Goal: Check status

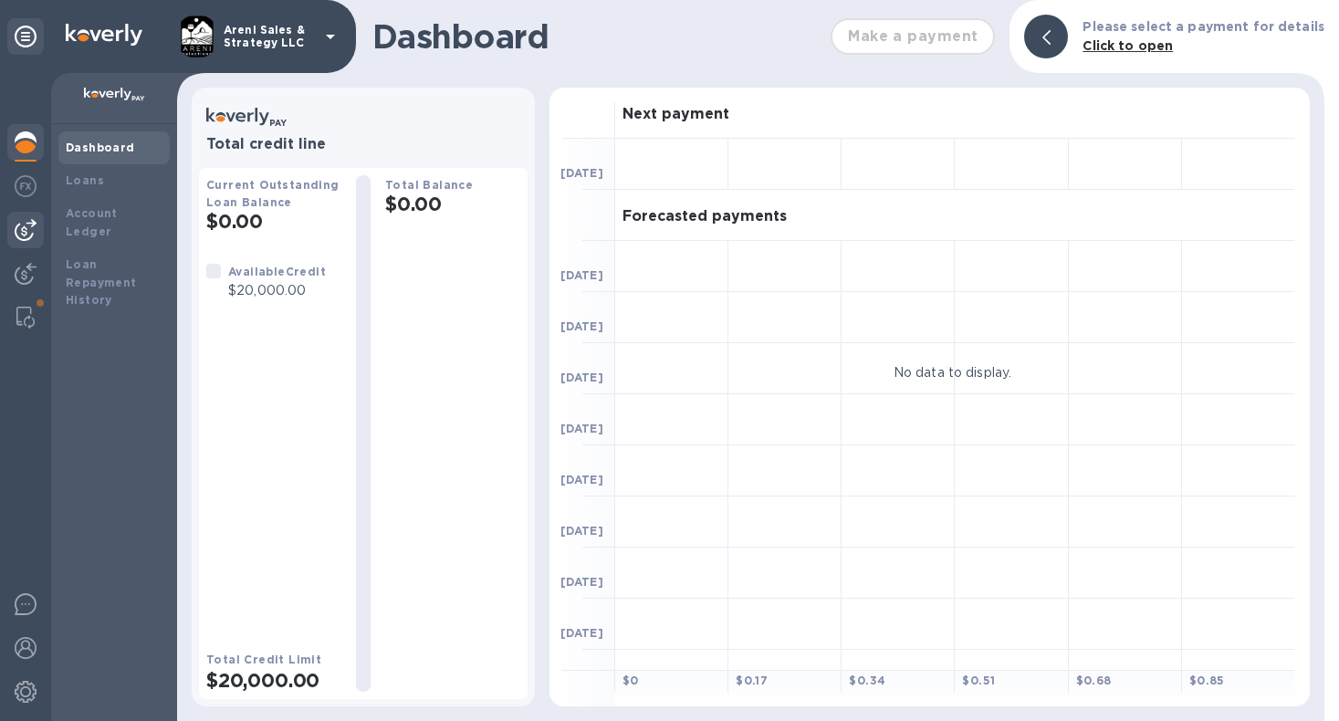
click at [28, 226] on img at bounding box center [26, 230] width 22 height 22
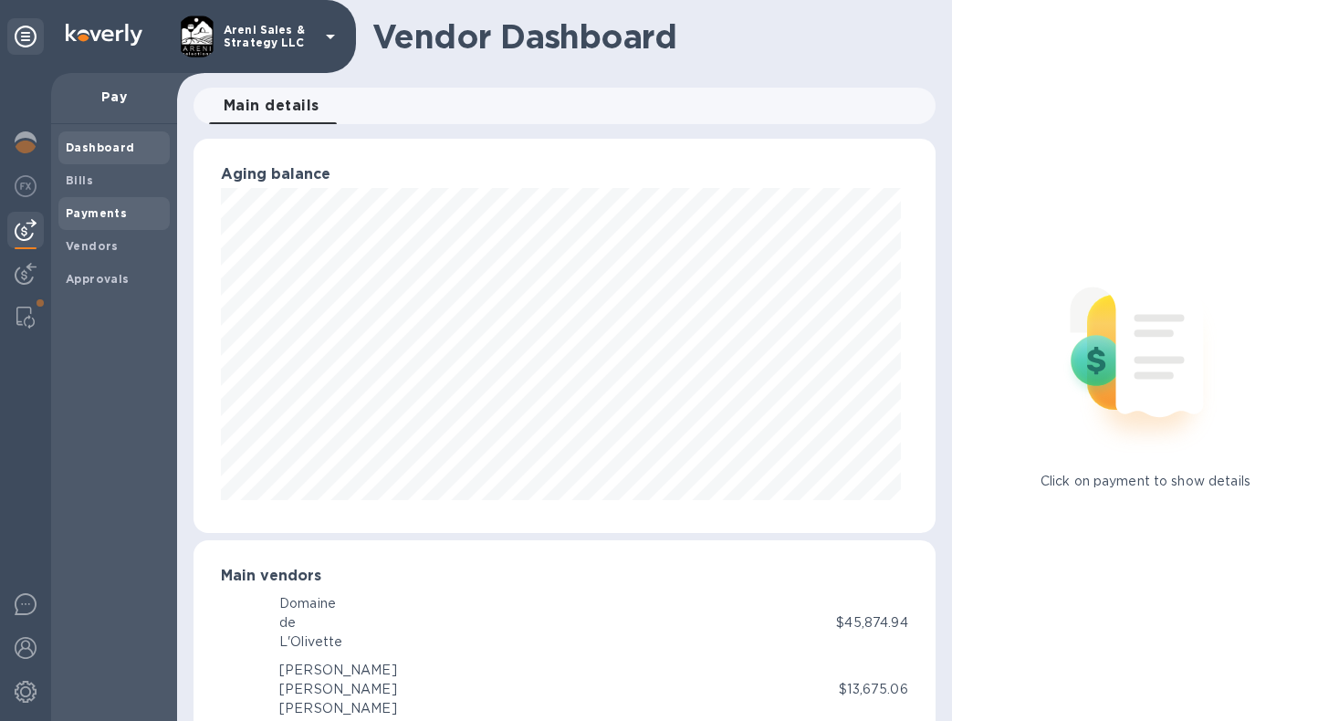
scroll to position [394, 734]
click at [131, 204] on span "Payments" at bounding box center [114, 213] width 97 height 18
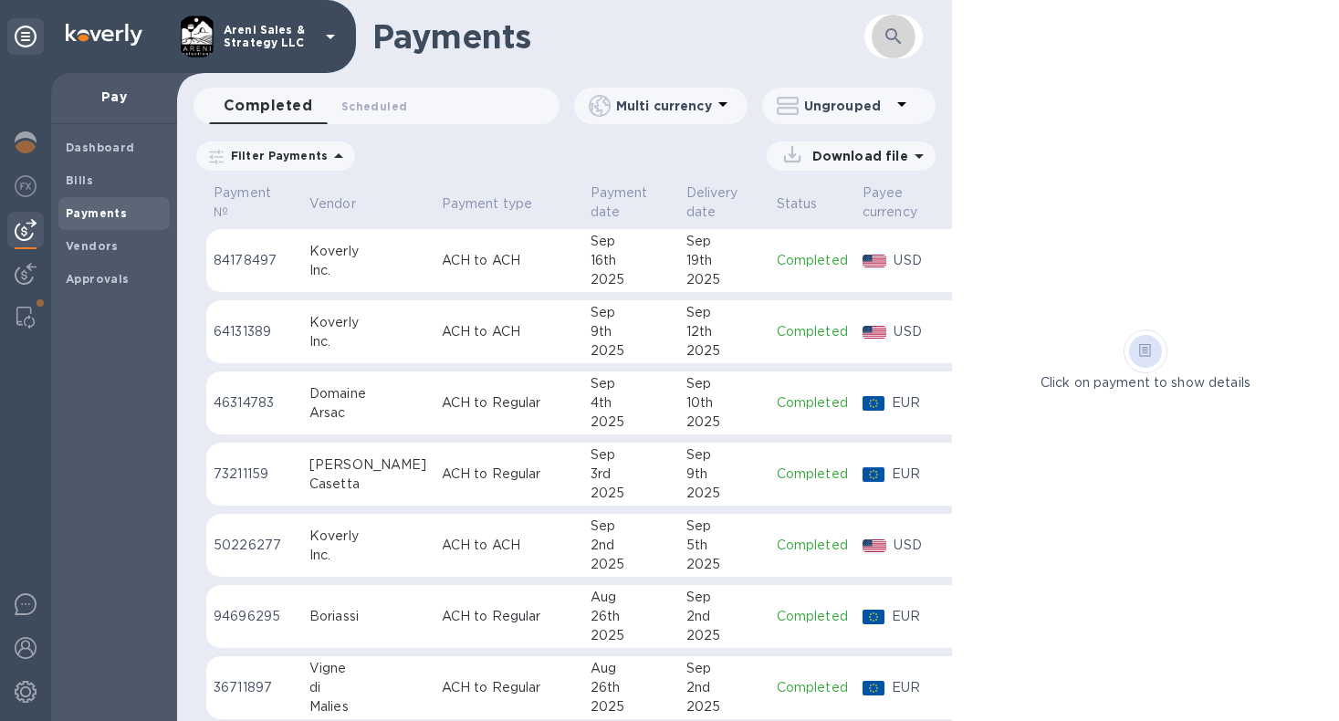
click at [897, 33] on icon "button" at bounding box center [894, 37] width 22 height 22
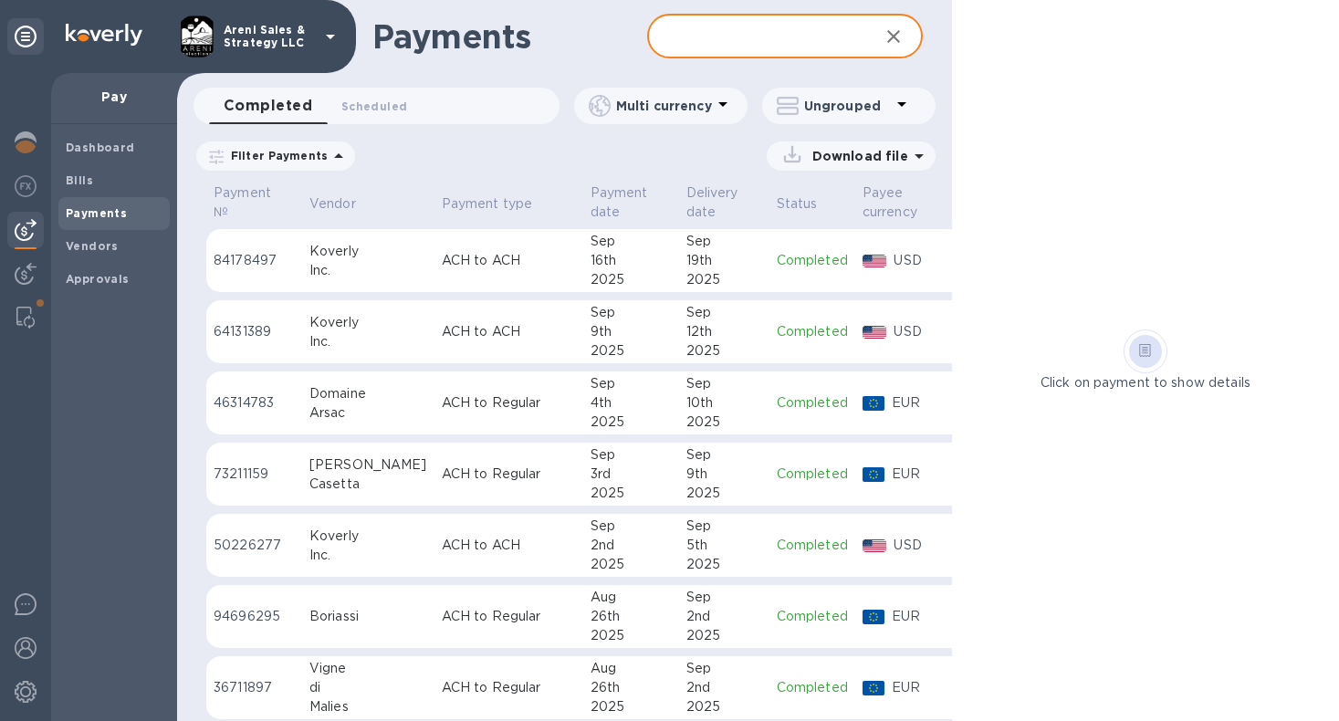
click at [0, 0] on icon at bounding box center [0, 0] width 0 height 0
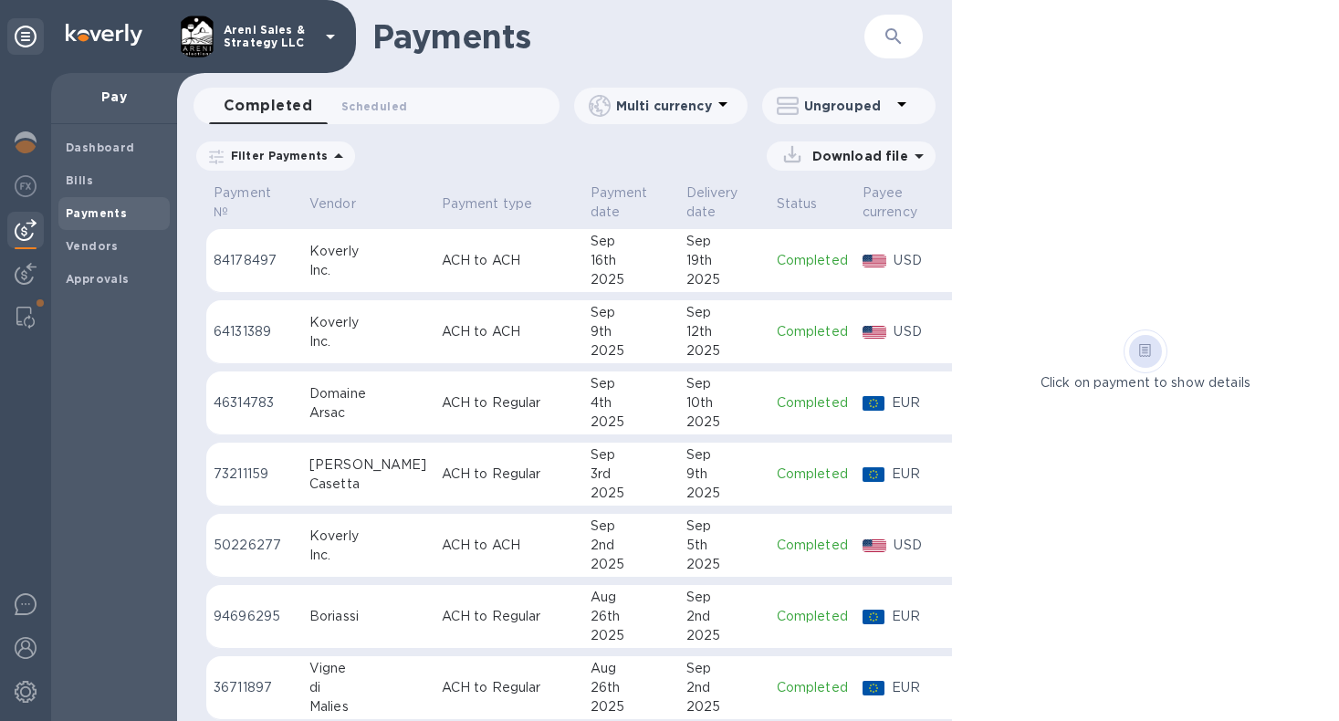
click at [886, 48] on button "button" at bounding box center [894, 37] width 44 height 44
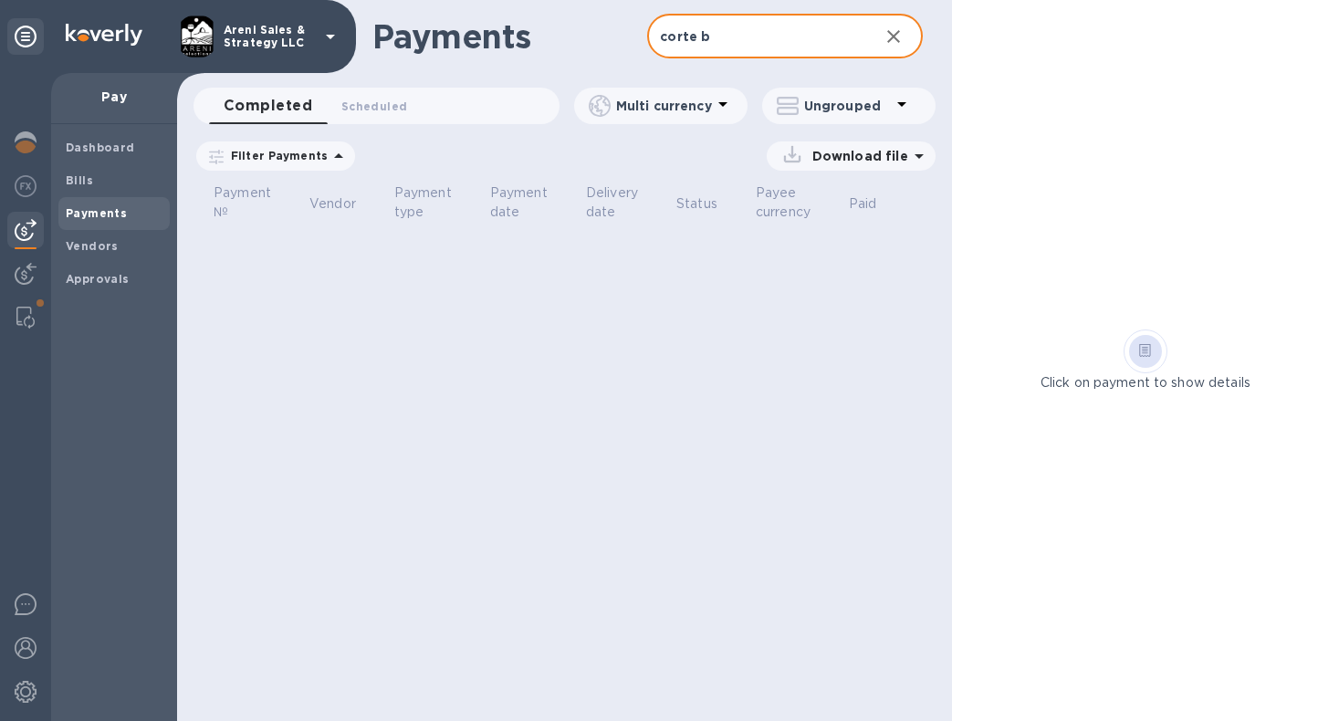
type input "corte br"
